Goal: Check status

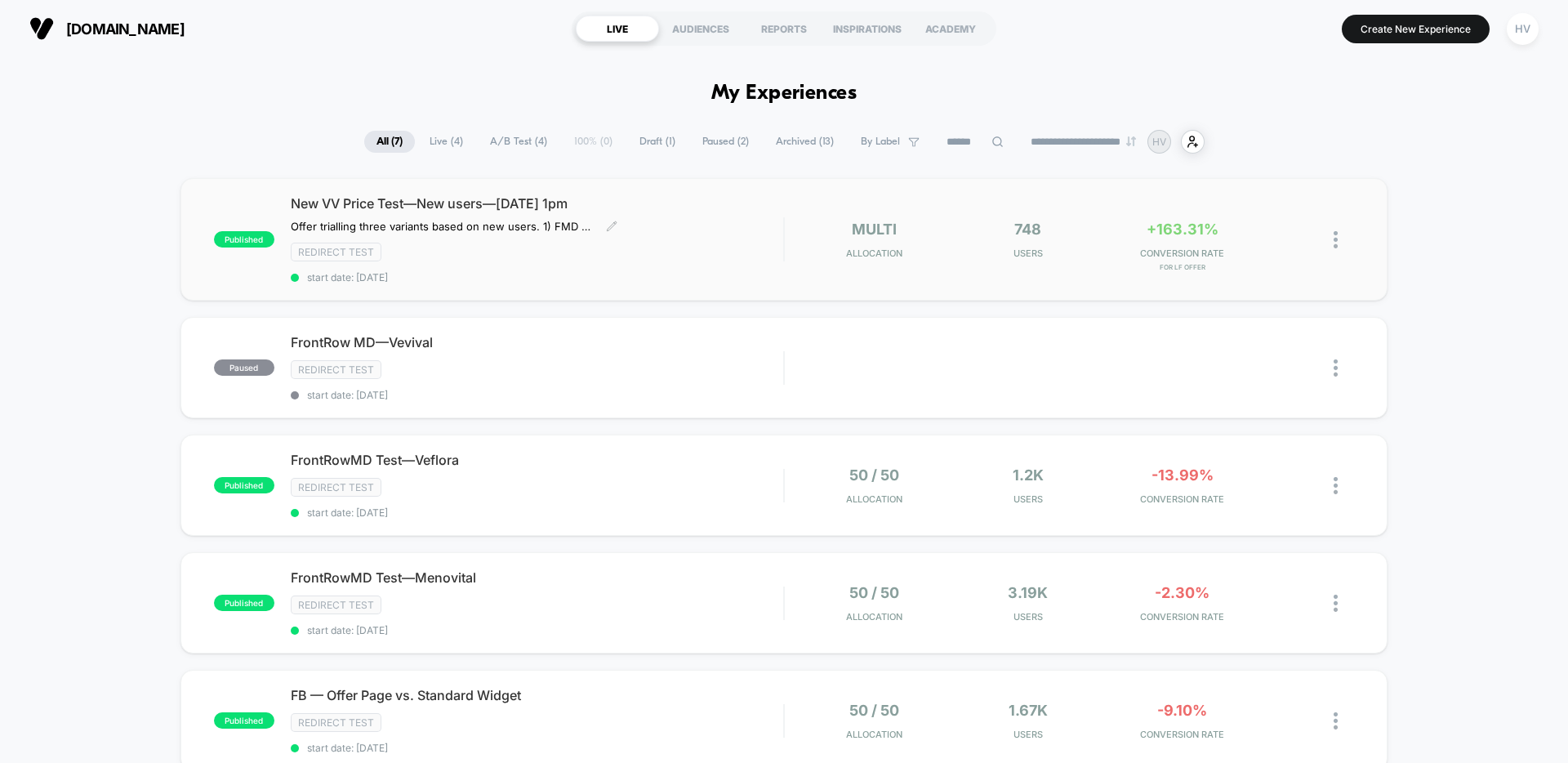
click at [691, 226] on div "New VV Price Test—New users—[DATE] 1pm Offer trialling three variants based on …" at bounding box center [536, 239] width 492 height 88
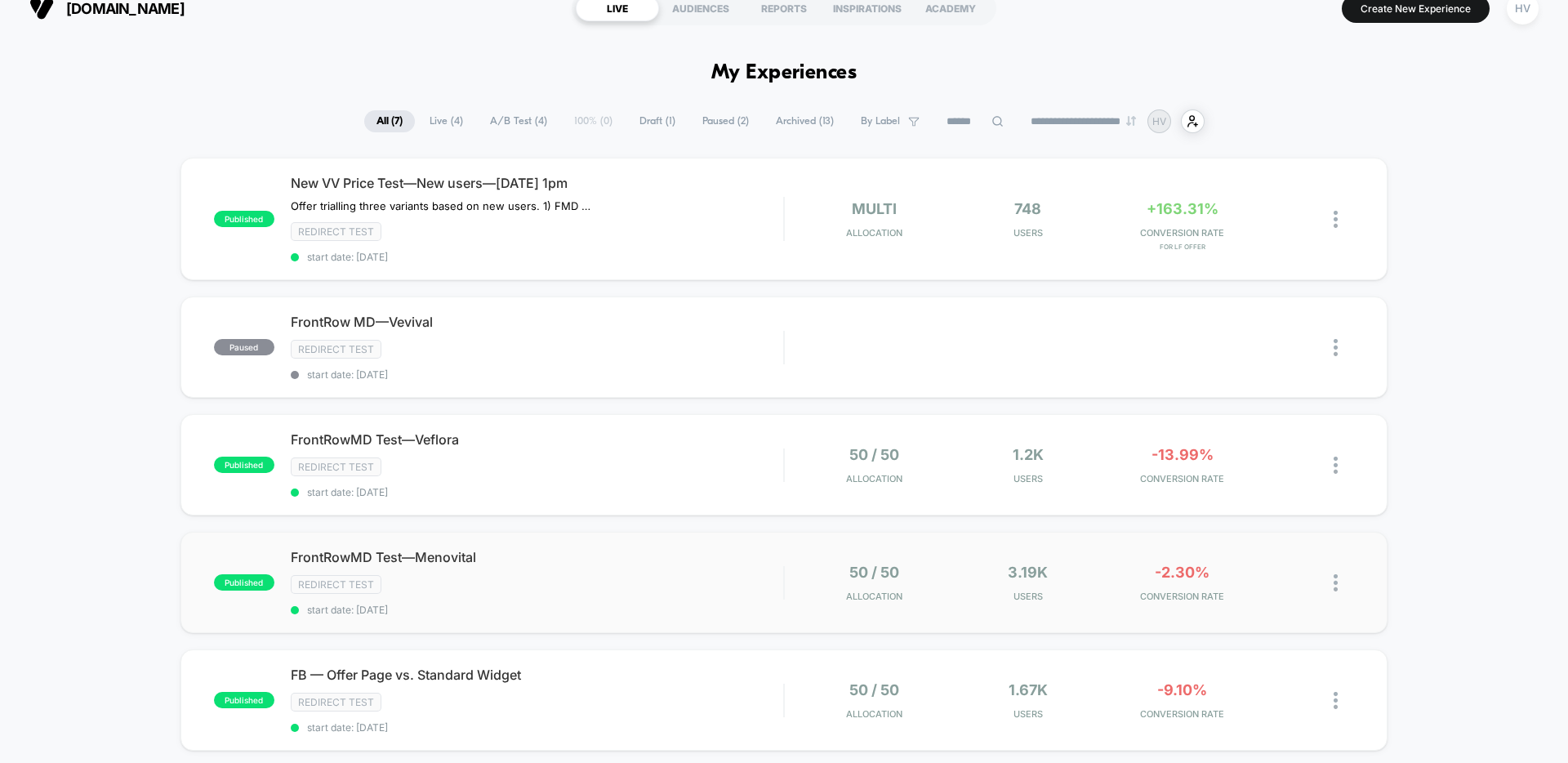
scroll to position [87, 0]
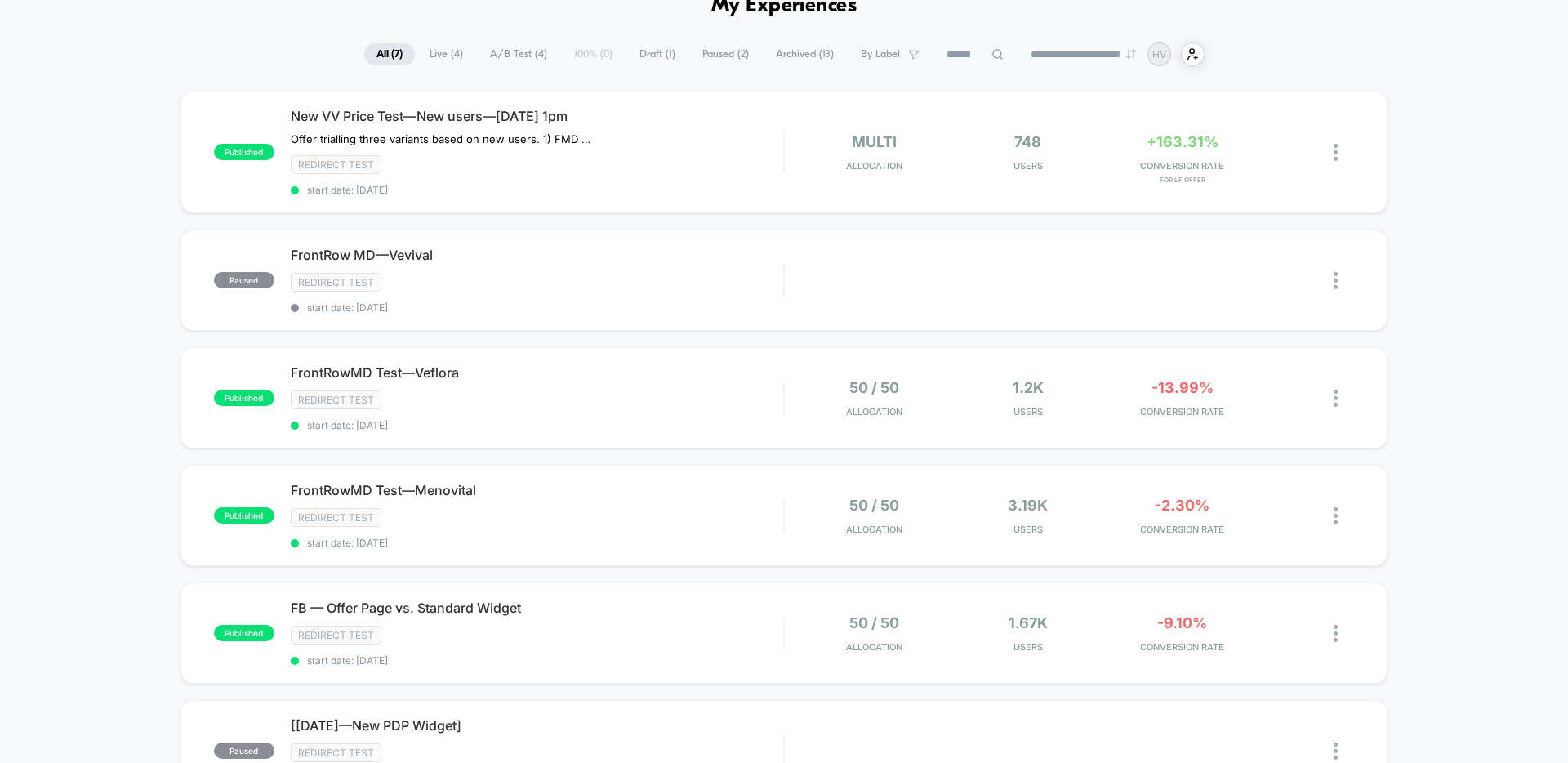
click at [1456, 427] on div "published New VV Price Test—New users—[DATE] 1pm Offer trialling three variants…" at bounding box center [784, 539] width 1568 height 898
